Goal: Task Accomplishment & Management: Use online tool/utility

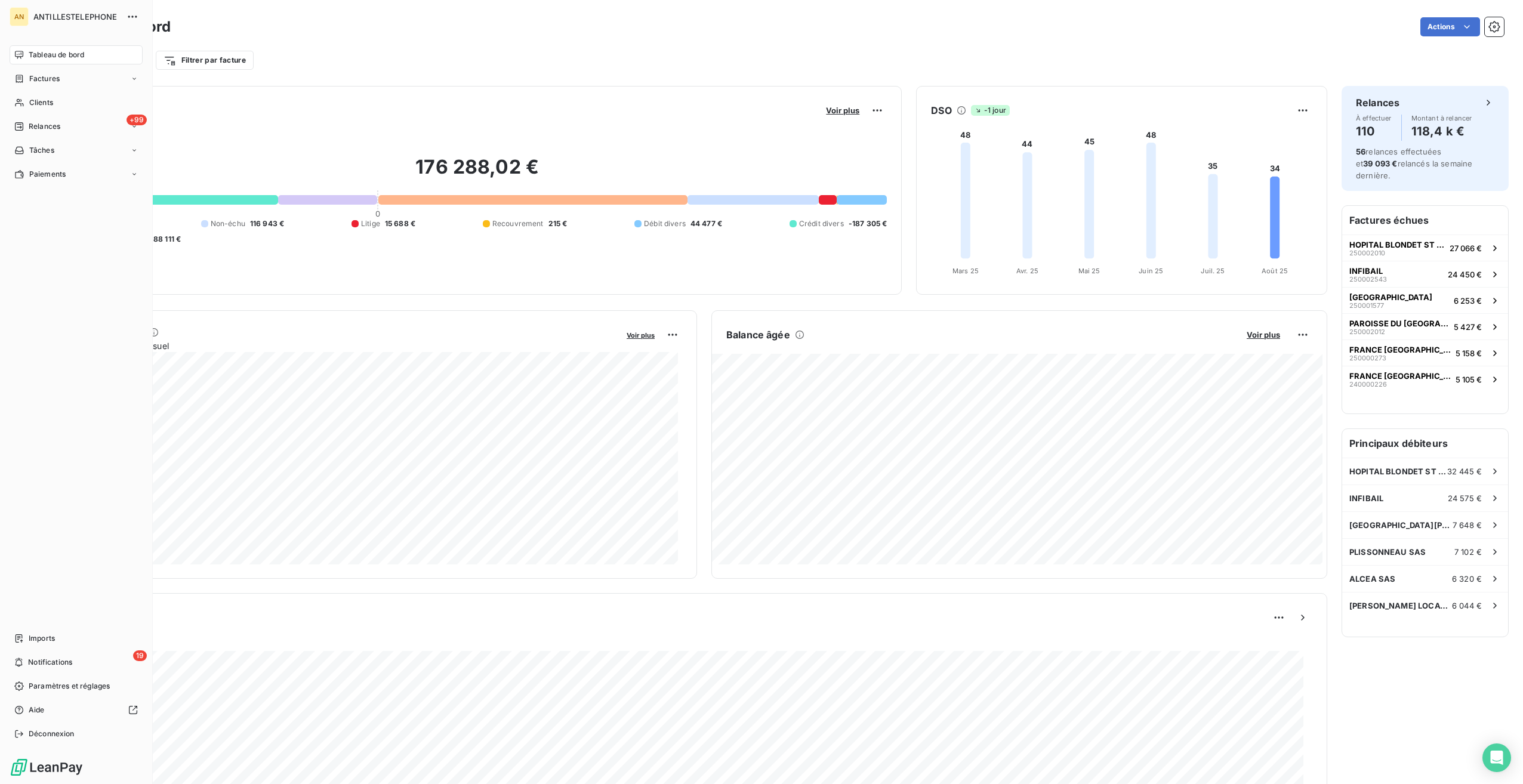
click at [39, 101] on span "Clients" at bounding box center [41, 102] width 23 height 11
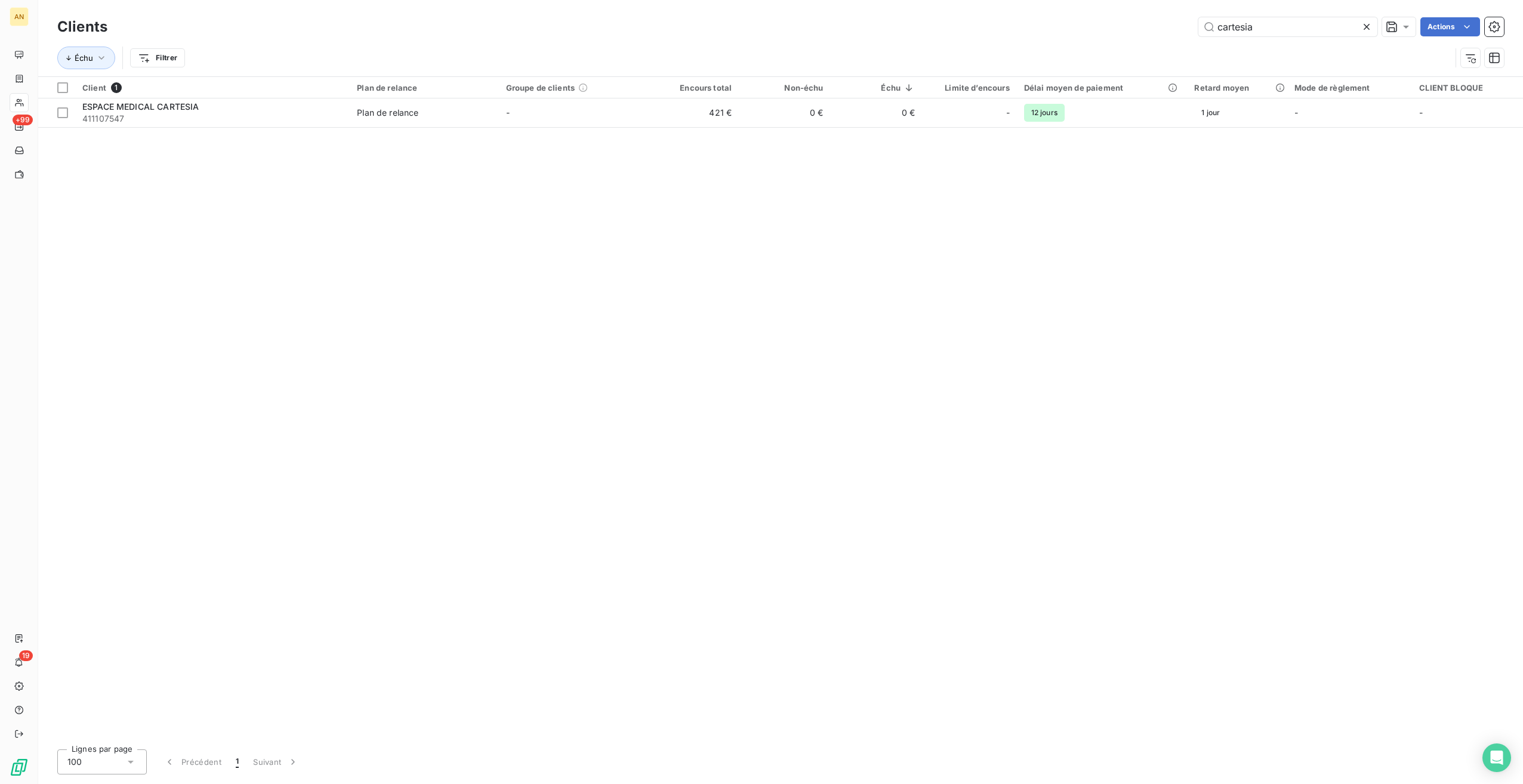
type input "cartesia"
click at [214, 117] on span "411107547" at bounding box center [212, 119] width 261 height 12
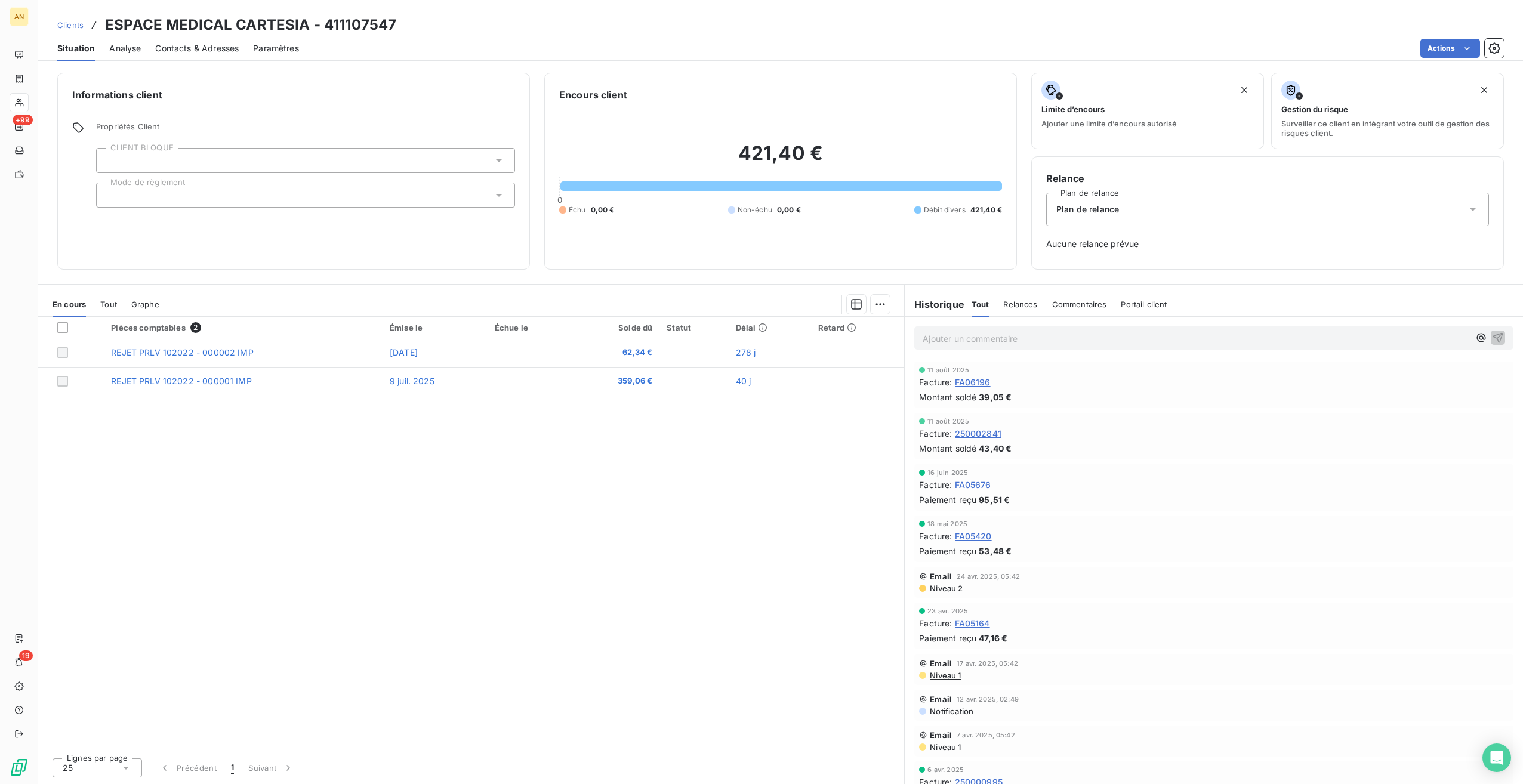
click at [114, 307] on span "Tout" at bounding box center [109, 304] width 17 height 9
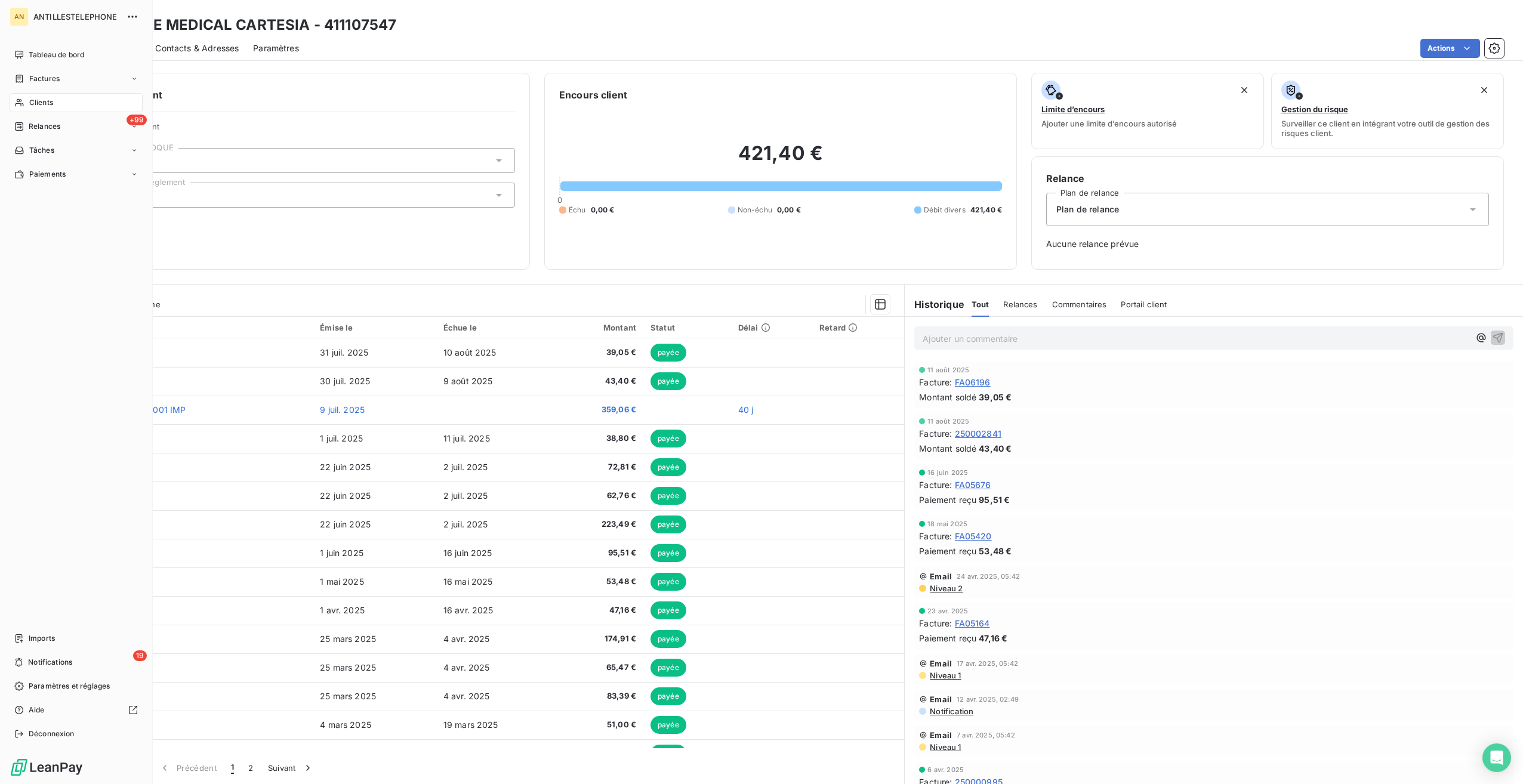
click at [41, 98] on span "Clients" at bounding box center [41, 102] width 23 height 11
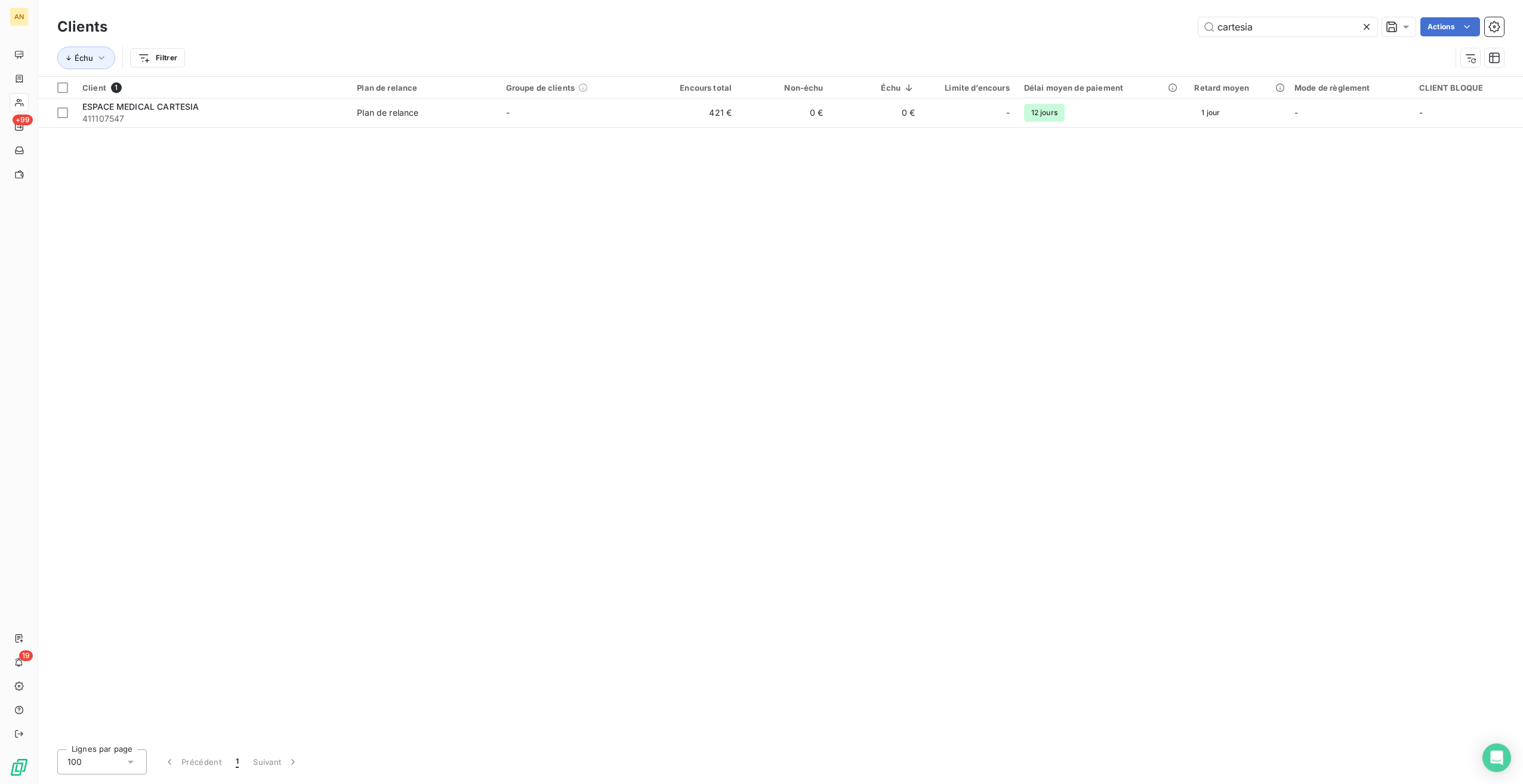
drag, startPoint x: 1271, startPoint y: 28, endPoint x: 1153, endPoint y: 26, distance: 118.0
click at [1153, 26] on div "cartesia Actions" at bounding box center [813, 27] width 1382 height 19
type input "109246"
click at [764, 115] on td "0 €" at bounding box center [784, 113] width 91 height 28
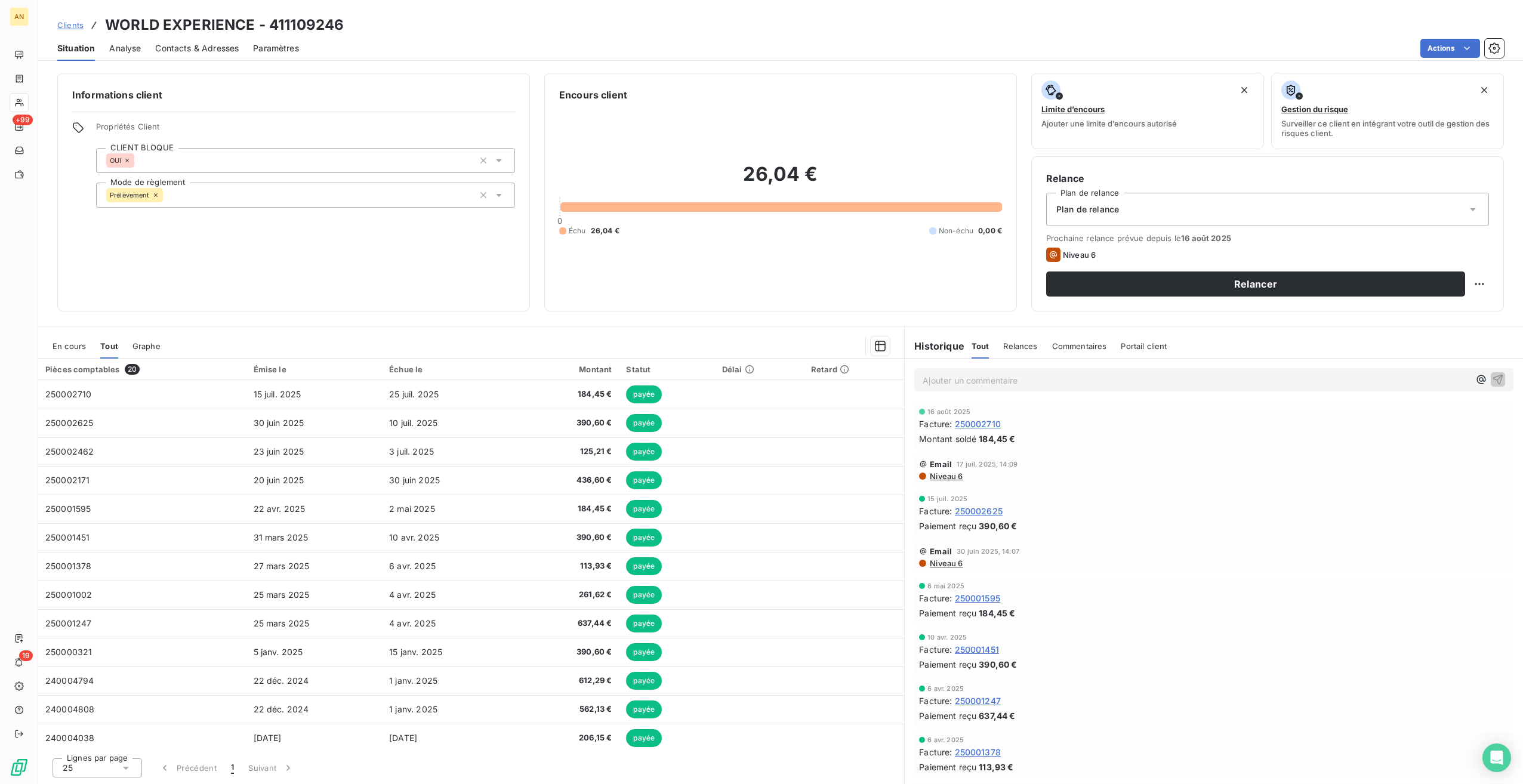
click at [53, 348] on span "En cours" at bounding box center [70, 346] width 34 height 9
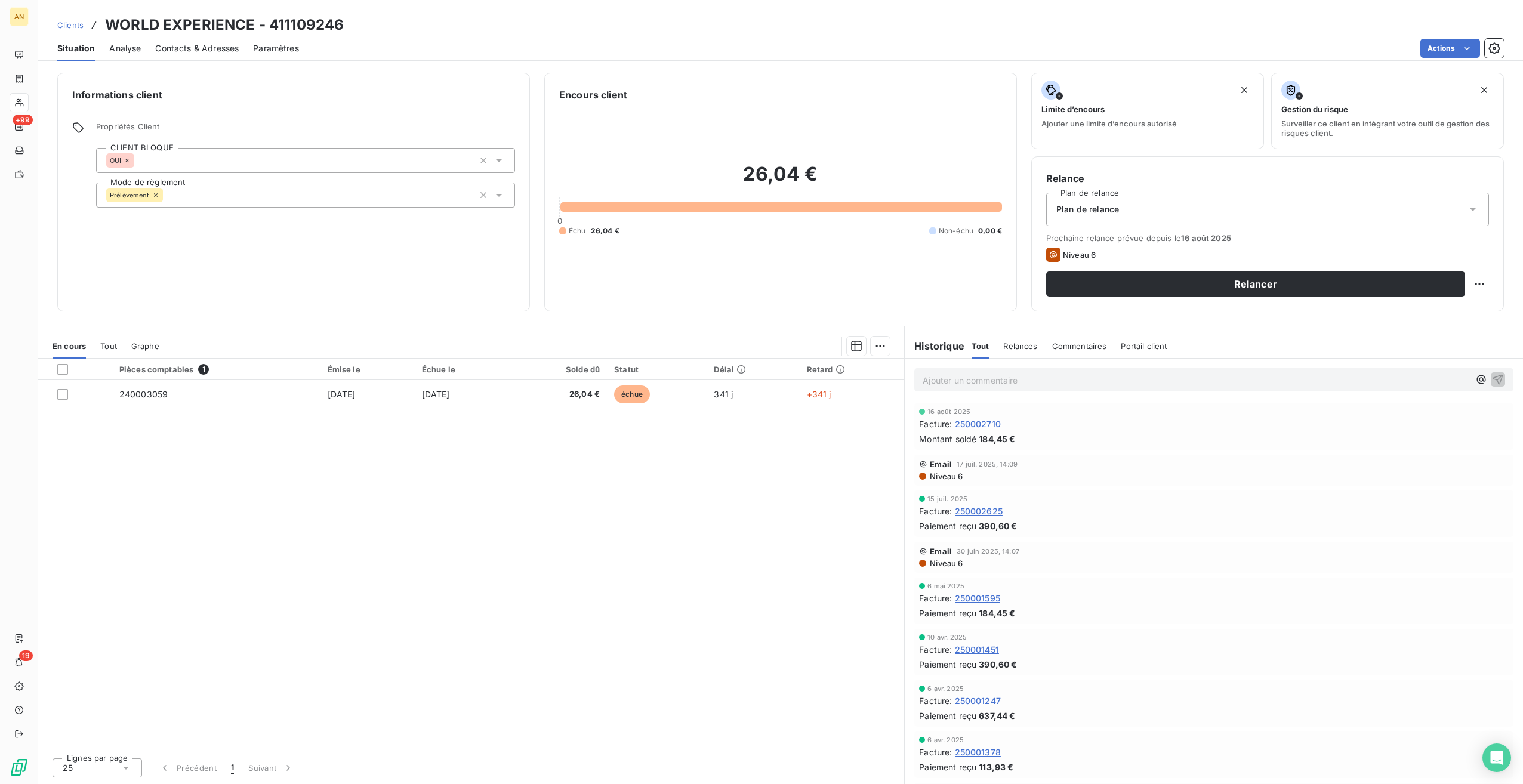
click at [107, 348] on span "Tout" at bounding box center [109, 346] width 17 height 9
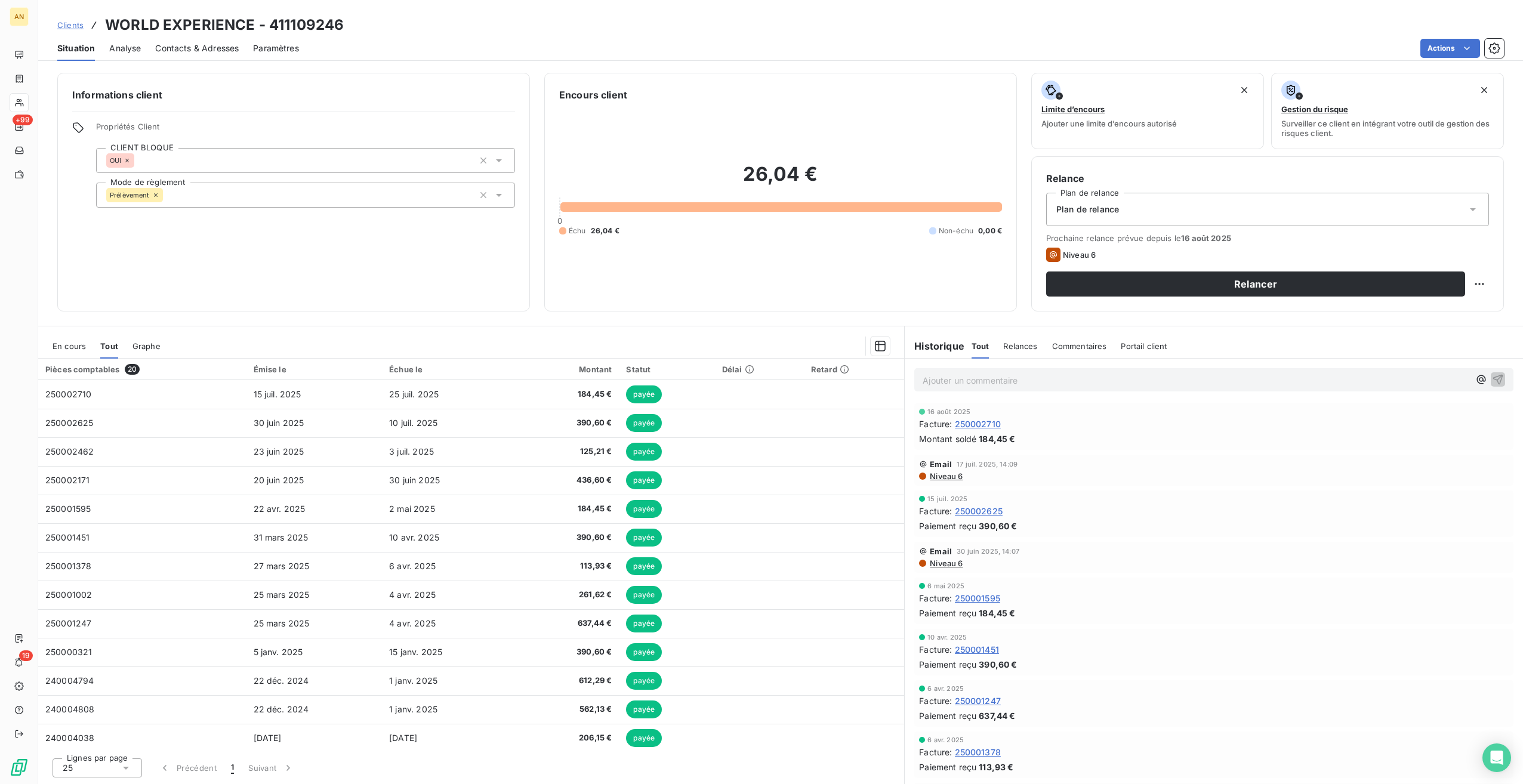
click at [75, 346] on span "En cours" at bounding box center [70, 346] width 34 height 9
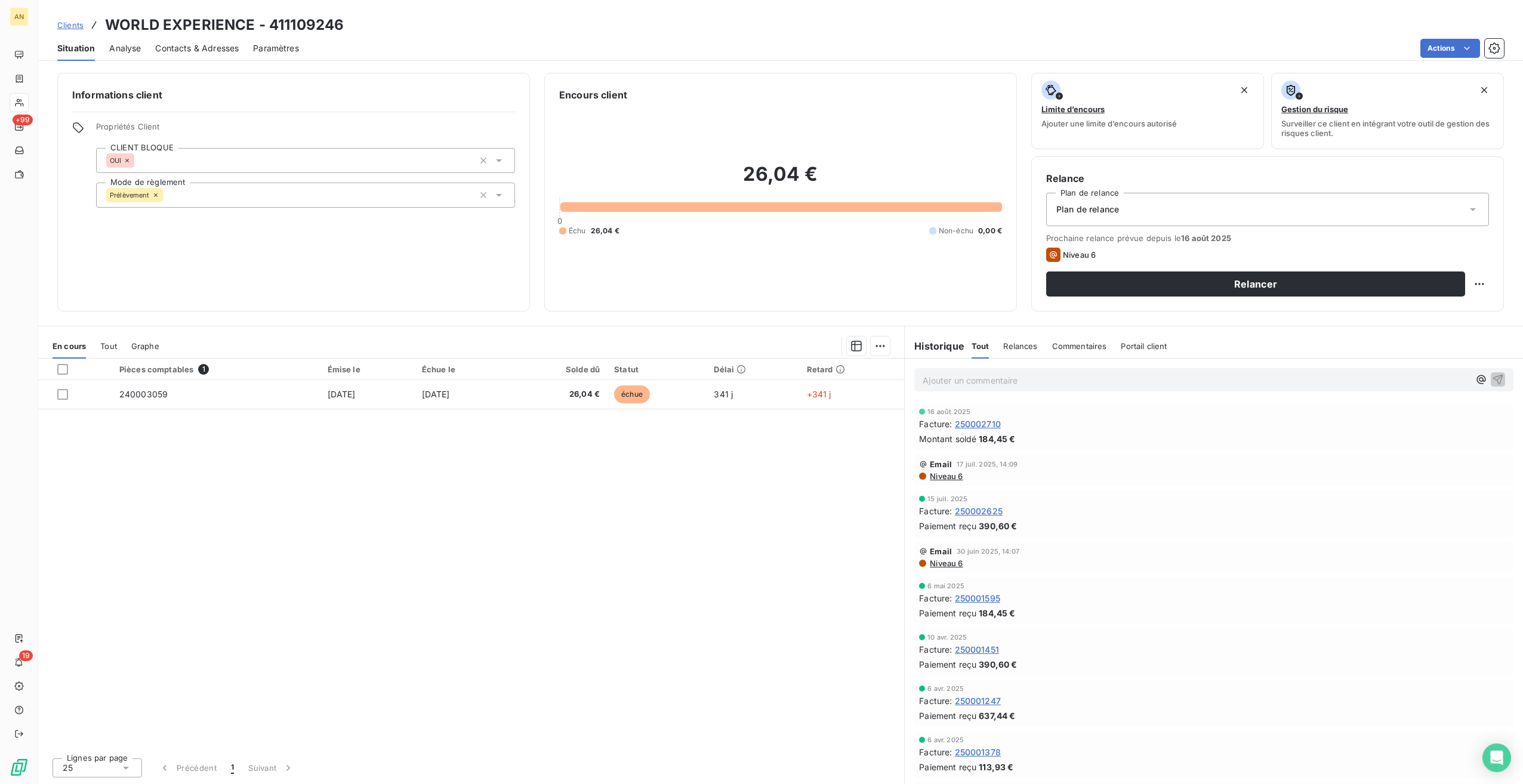
click at [157, 391] on span "240003059" at bounding box center [143, 394] width 49 height 10
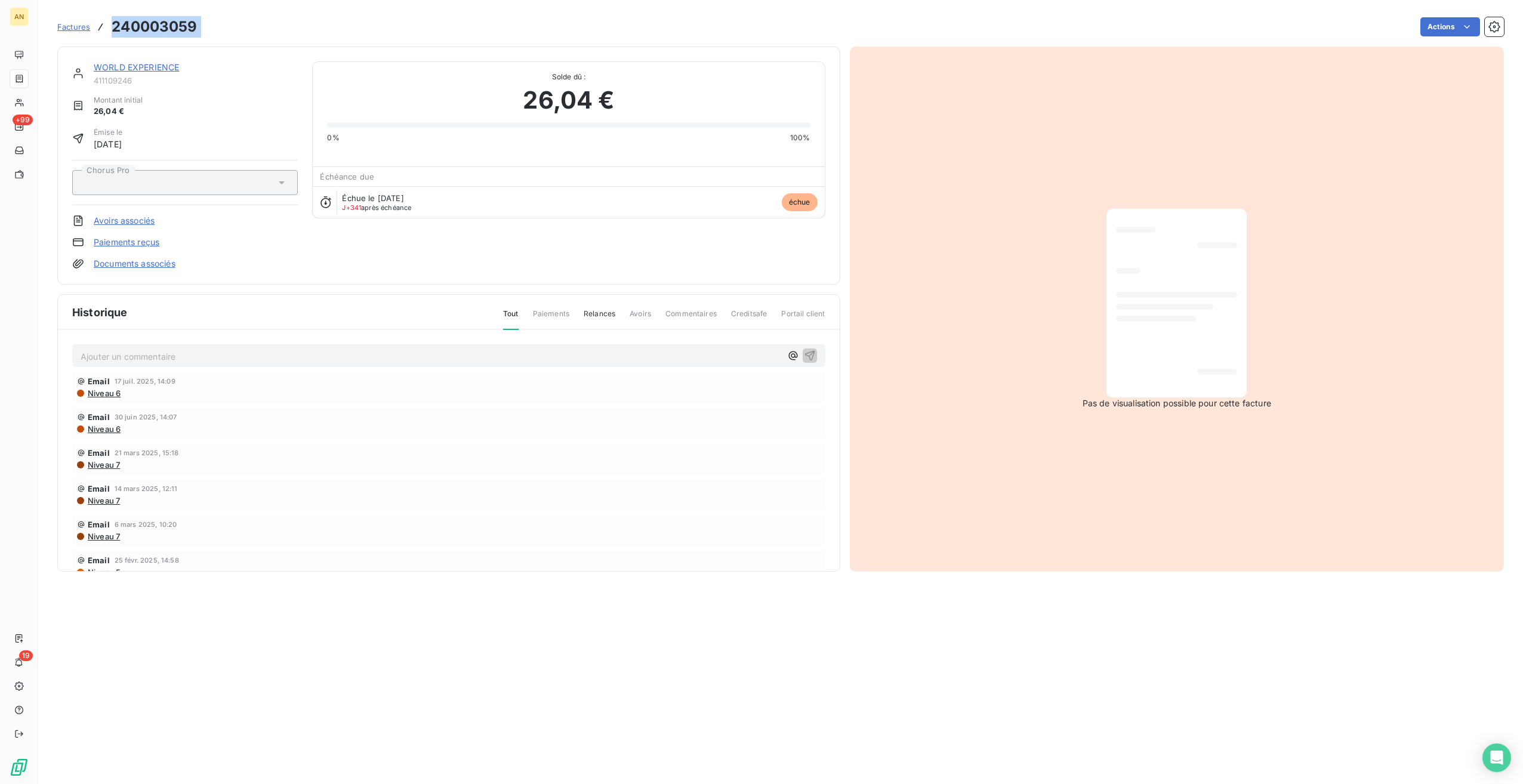
drag, startPoint x: 110, startPoint y: 23, endPoint x: 206, endPoint y: 20, distance: 96.0
click at [206, 20] on div "Factures 240003059 Actions" at bounding box center [780, 27] width 1447 height 25
drag, startPoint x: 206, startPoint y: 20, endPoint x: 181, endPoint y: 26, distance: 25.7
copy section "240003059 Actions"
